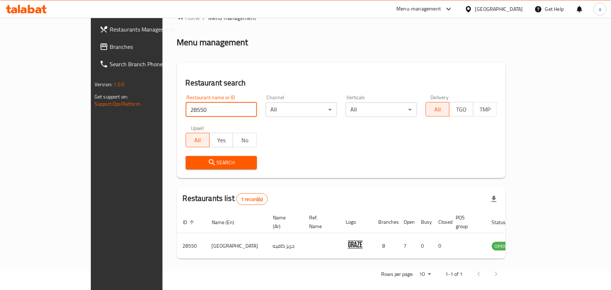
scroll to position [19, 0]
click at [268, 60] on div "Home / Menu management Menu management Restaurant search Restaurant name or ID …" at bounding box center [341, 148] width 329 height 270
click at [310, 178] on div "Home / Menu management Menu management Restaurant search Restaurant name or ID …" at bounding box center [341, 148] width 329 height 270
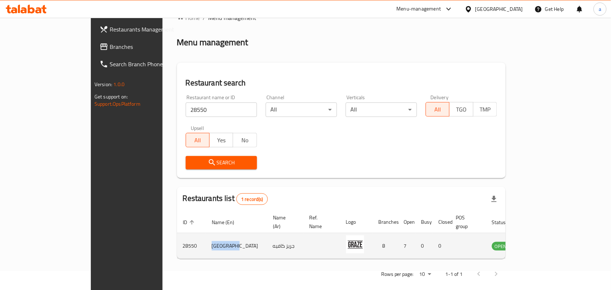
drag, startPoint x: 176, startPoint y: 240, endPoint x: 151, endPoint y: 241, distance: 25.0
click at [206, 241] on td "[GEOGRAPHIC_DATA]" at bounding box center [236, 246] width 61 height 26
click at [206, 245] on td "[GEOGRAPHIC_DATA]" at bounding box center [236, 246] width 61 height 26
drag, startPoint x: 174, startPoint y: 241, endPoint x: 151, endPoint y: 240, distance: 23.2
click at [206, 240] on td "[GEOGRAPHIC_DATA]" at bounding box center [236, 246] width 61 height 26
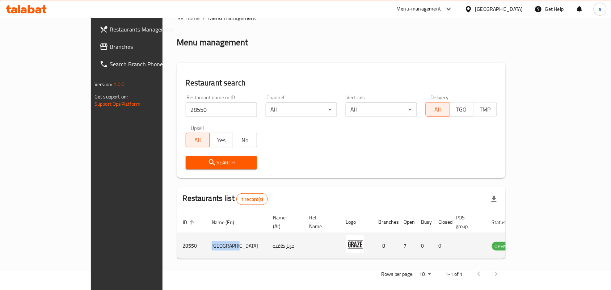
click at [206, 245] on td "[GEOGRAPHIC_DATA]" at bounding box center [236, 246] width 61 height 26
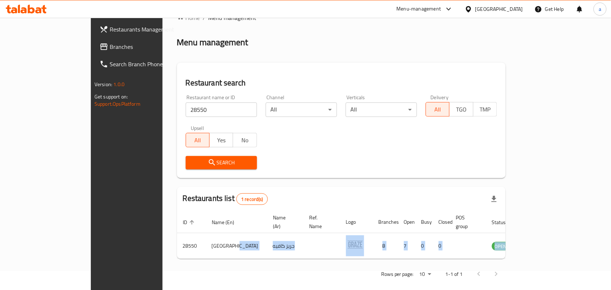
drag, startPoint x: 180, startPoint y: 241, endPoint x: 199, endPoint y: 273, distance: 36.9
click at [199, 273] on div "Home / Menu management Menu management Restaurant search Restaurant name or ID …" at bounding box center [341, 148] width 329 height 270
click at [199, 273] on div "Rows per page: 10 1-1 of 1" at bounding box center [341, 274] width 329 height 19
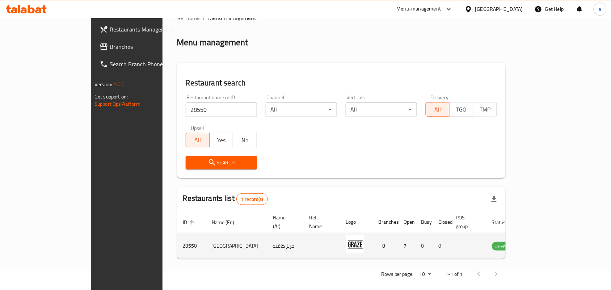
drag, startPoint x: 595, startPoint y: 237, endPoint x: 442, endPoint y: 243, distance: 152.5
click at [442, 243] on tr "[GEOGRAPHIC_DATA] جريز كافيه 8 7 0 0 OPEN" at bounding box center [363, 246] width 372 height 26
drag, startPoint x: 607, startPoint y: 241, endPoint x: 117, endPoint y: 241, distance: 490.5
click at [163, 241] on div "Home / Menu management Menu management Restaurant search Restaurant name or ID …" at bounding box center [342, 148] width 358 height 299
click at [206, 247] on td "[GEOGRAPHIC_DATA]" at bounding box center [236, 246] width 61 height 26
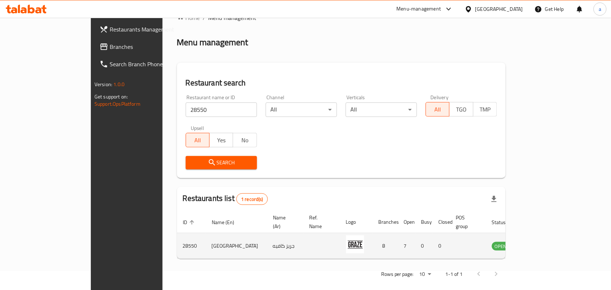
click at [206, 247] on td "[GEOGRAPHIC_DATA]" at bounding box center [236, 246] width 61 height 26
drag, startPoint x: 599, startPoint y: 238, endPoint x: 118, endPoint y: 243, distance: 481.8
click at [163, 243] on div "Home / Menu management Menu management Restaurant search Restaurant name or ID …" at bounding box center [342, 148] width 358 height 299
click at [177, 250] on td "28550" at bounding box center [191, 246] width 29 height 26
